Goal: Navigation & Orientation: Understand site structure

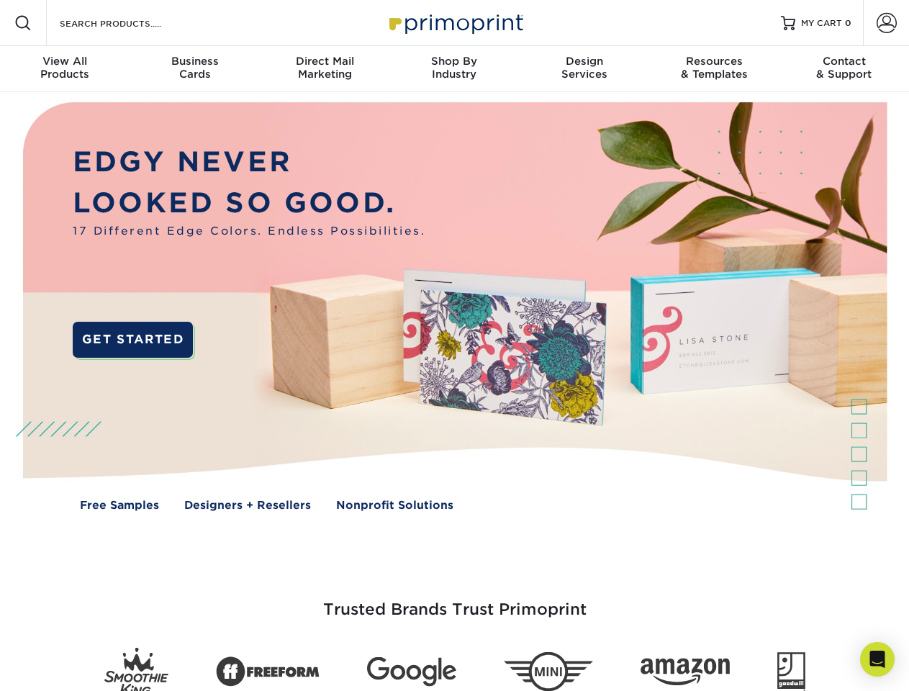
click at [454, 345] on img at bounding box center [453, 317] width 899 height 450
click at [23, 23] on span at bounding box center [22, 22] width 17 height 17
click at [885, 23] on span at bounding box center [886, 23] width 20 height 20
click at [65, 69] on div "View All Products" at bounding box center [64, 68] width 129 height 26
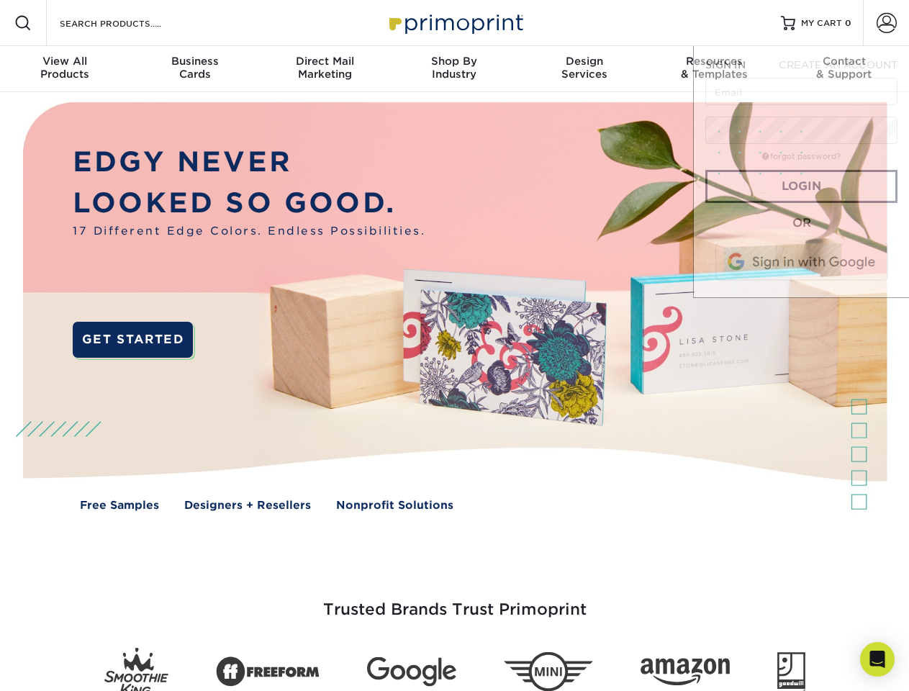
click at [194, 69] on div "Business Cards" at bounding box center [193, 68] width 129 height 26
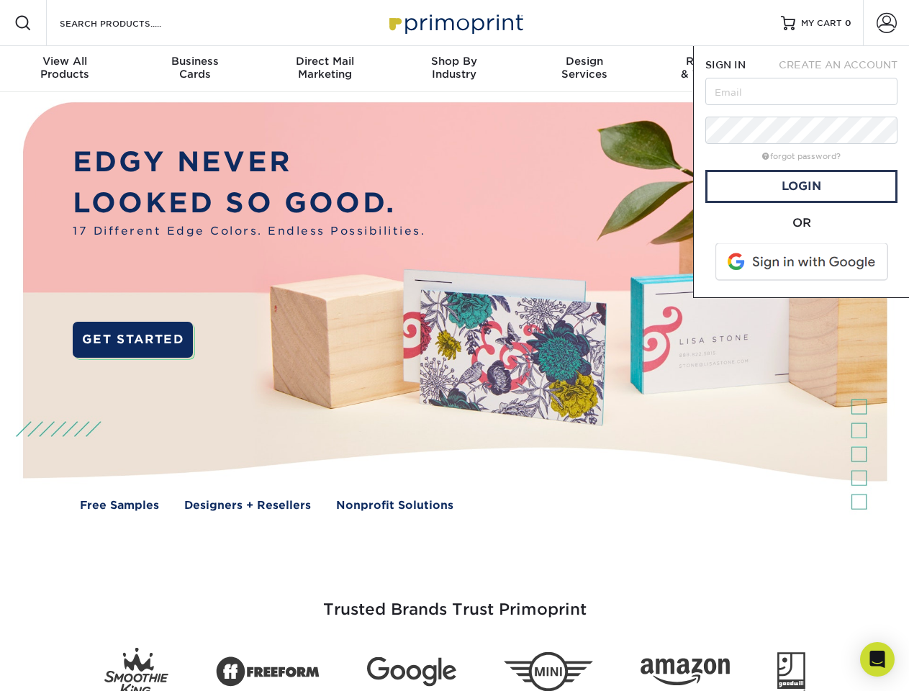
click at [324, 69] on div "Direct Mail Marketing" at bounding box center [324, 68] width 129 height 26
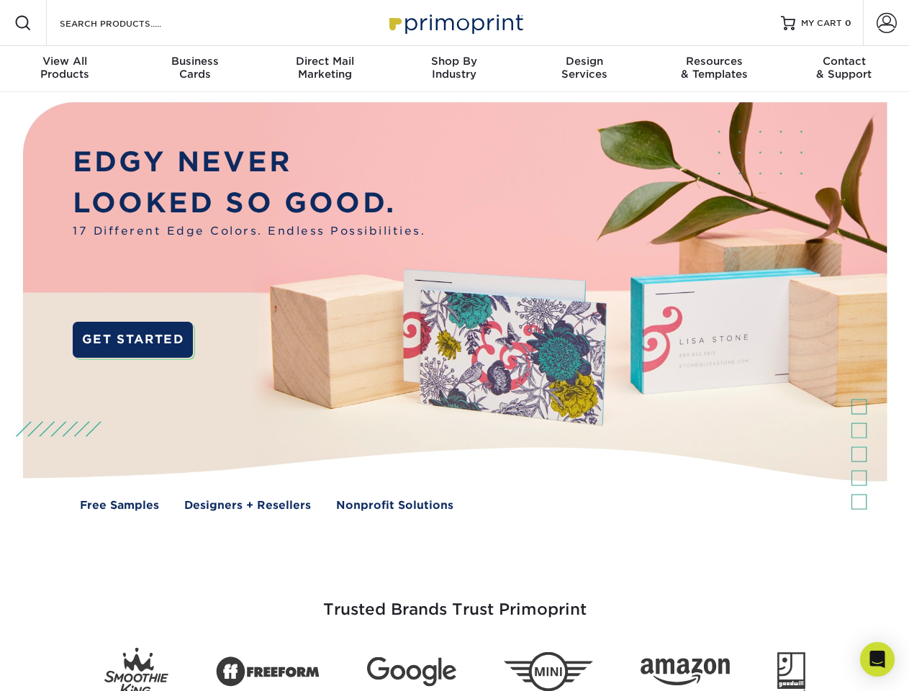
click at [454, 69] on div "Shop By Industry" at bounding box center [453, 68] width 129 height 26
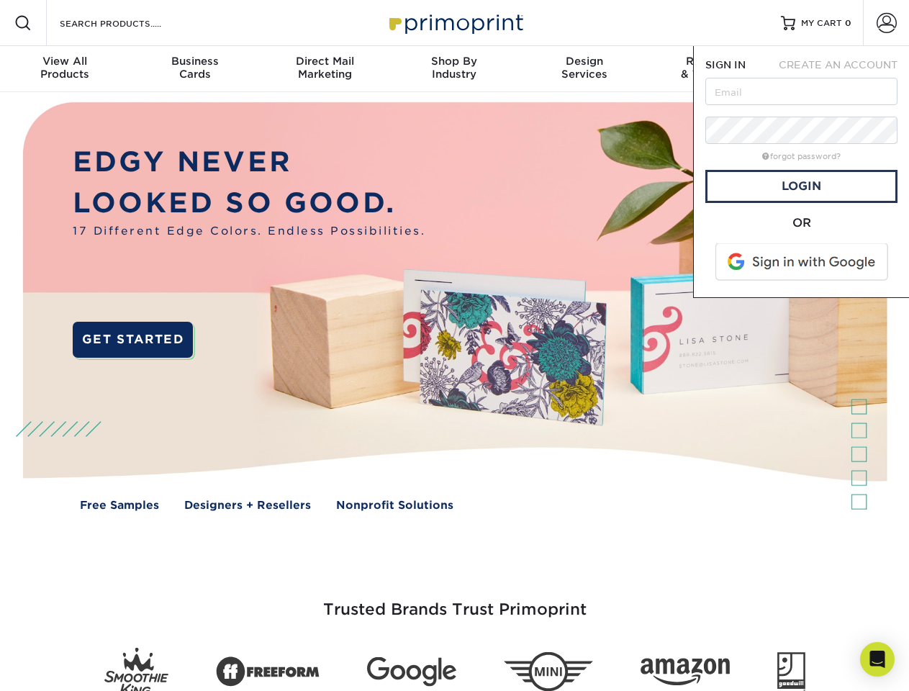
click at [584, 69] on div "Design Services" at bounding box center [583, 68] width 129 height 26
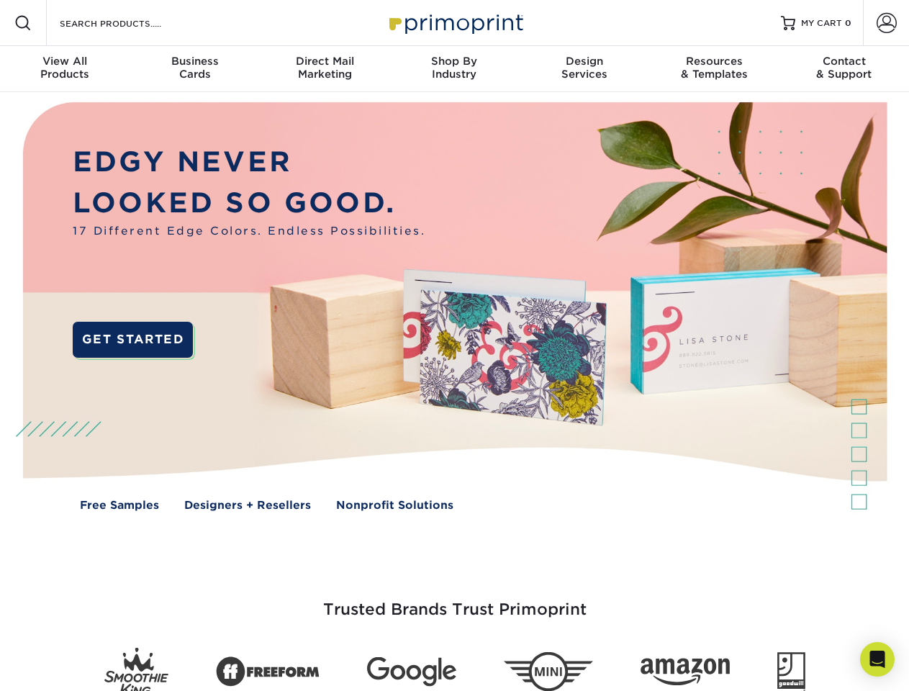
click at [714, 69] on span "SIGN IN" at bounding box center [725, 65] width 40 height 12
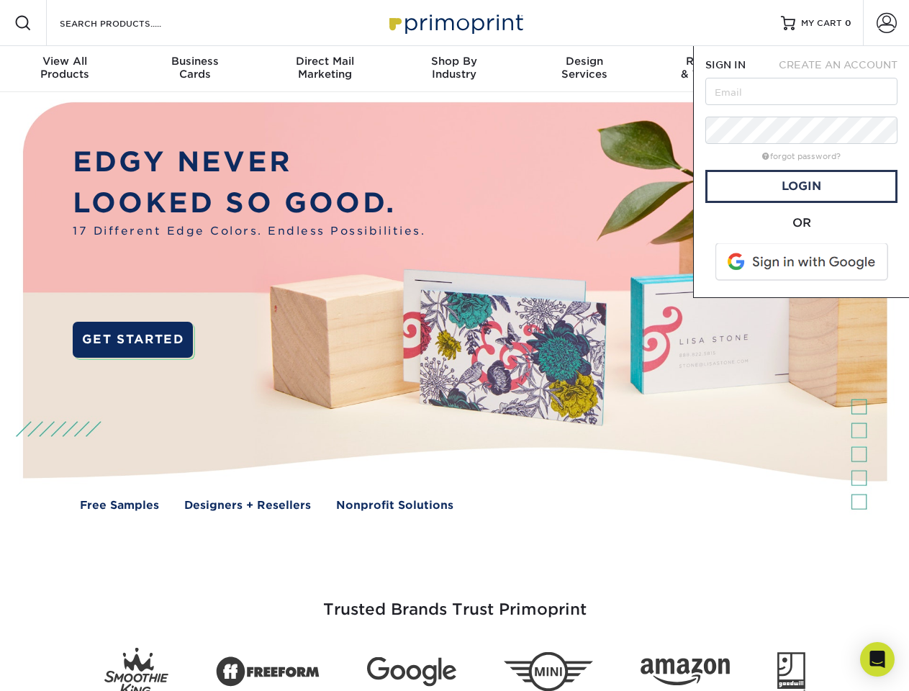
click at [844, 69] on div "Contact & Support" at bounding box center [843, 68] width 129 height 26
